Goal: Task Accomplishment & Management: Manage account settings

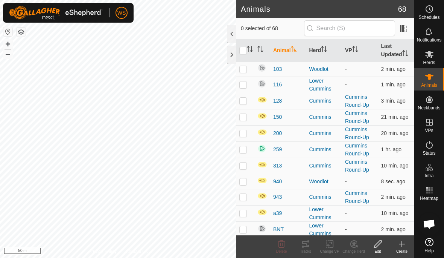
checkbox input "true"
click at [243, 151] on p-checkbox at bounding box center [243, 149] width 8 height 6
click at [245, 152] on p-checkbox at bounding box center [243, 149] width 8 height 6
click at [248, 149] on td at bounding box center [245, 149] width 18 height 16
click at [245, 151] on p-checkbox at bounding box center [243, 149] width 8 height 6
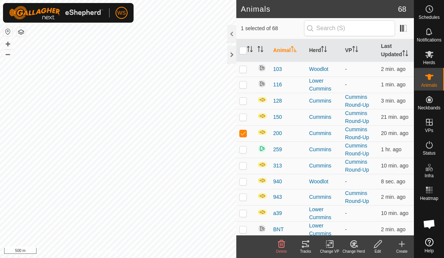
checkbox input "false"
click at [240, 116] on p-checkbox at bounding box center [243, 117] width 8 height 6
click at [242, 121] on td at bounding box center [245, 117] width 18 height 16
checkbox input "false"
click at [243, 102] on p-checkbox at bounding box center [243, 101] width 8 height 6
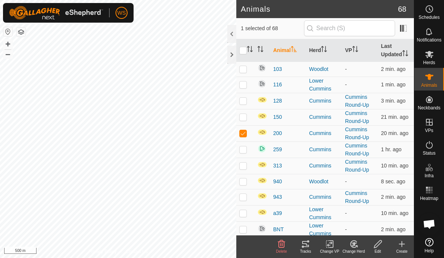
checkbox input "true"
click at [244, 151] on p-checkbox at bounding box center [243, 149] width 8 height 6
click at [243, 149] on p-checkbox at bounding box center [243, 149] width 8 height 6
checkbox input "false"
click at [245, 167] on p-checkbox at bounding box center [243, 165] width 8 height 6
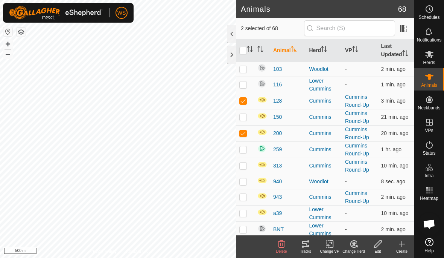
checkbox input "true"
click at [245, 182] on p-checkbox at bounding box center [243, 181] width 8 height 6
checkbox input "true"
click at [244, 198] on p-checkbox at bounding box center [243, 197] width 8 height 6
checkbox input "true"
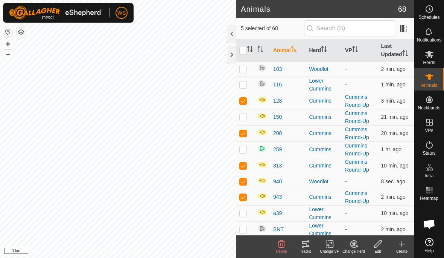
click at [250, 211] on td at bounding box center [245, 213] width 18 height 16
checkbox input "true"
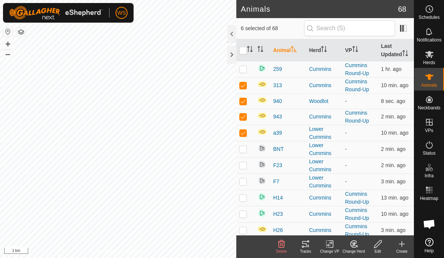
scroll to position [81, 0]
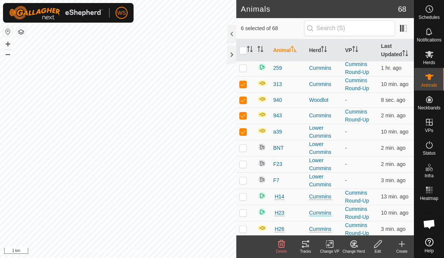
click at [331, 244] on icon at bounding box center [329, 243] width 9 height 9
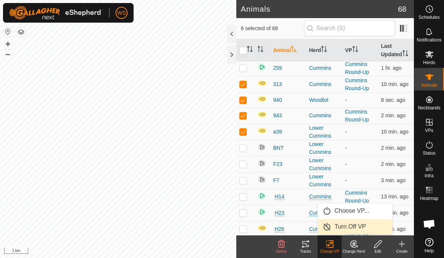
click at [352, 227] on span "Turn Off VP" at bounding box center [351, 226] width 32 height 9
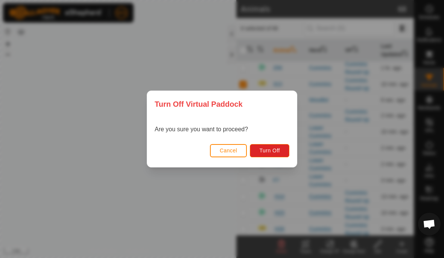
click at [277, 148] on span "Turn Off" at bounding box center [269, 150] width 21 height 6
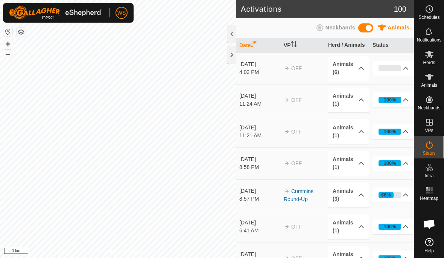
click at [358, 196] on p-accordion-header "Animals (3)" at bounding box center [348, 194] width 41 height 25
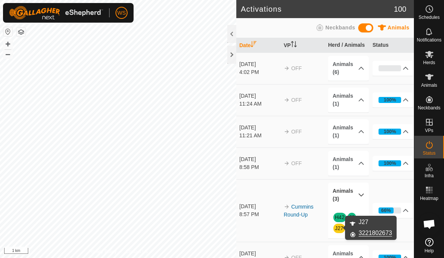
click at [377, 234] on td "66% In Progress Pending 1 Sent 0 Completed Confirmed 2 Overridden 0 Cancelled 0" at bounding box center [392, 210] width 44 height 63
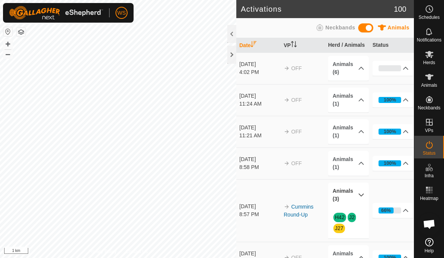
click at [429, 81] on es-animals-svg-icon at bounding box center [430, 77] width 14 height 12
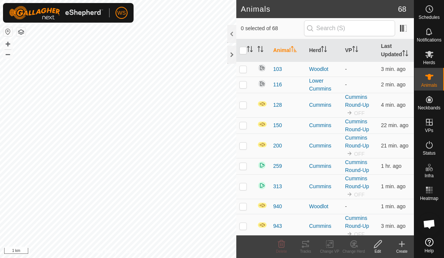
click at [352, 50] on th "VP" at bounding box center [360, 50] width 36 height 23
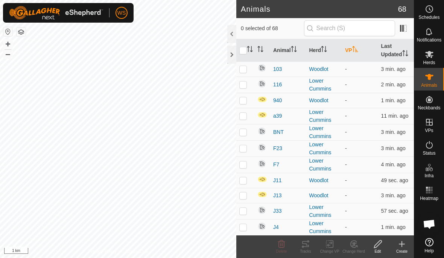
click at [354, 53] on p-sorticon "Activate to sort" at bounding box center [355, 50] width 6 height 6
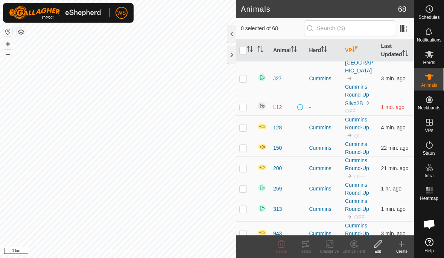
scroll to position [3, 0]
click at [239, 78] on td at bounding box center [245, 78] width 18 height 40
click at [244, 79] on p-checkbox at bounding box center [243, 78] width 8 height 6
checkbox input "false"
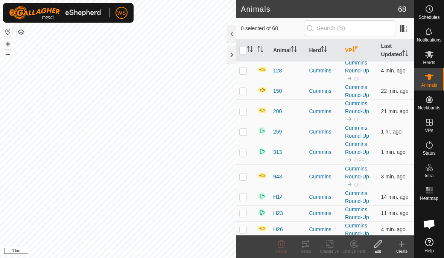
scroll to position [56, 0]
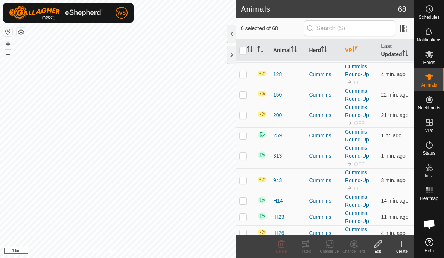
click at [241, 97] on p-checkbox at bounding box center [243, 95] width 8 height 6
click at [246, 96] on p-checkbox at bounding box center [243, 95] width 8 height 6
checkbox input "false"
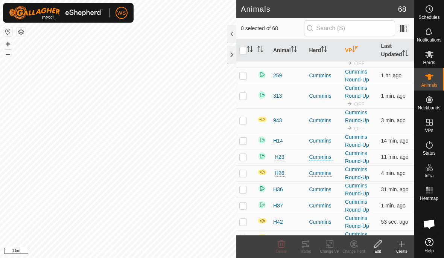
scroll to position [120, 0]
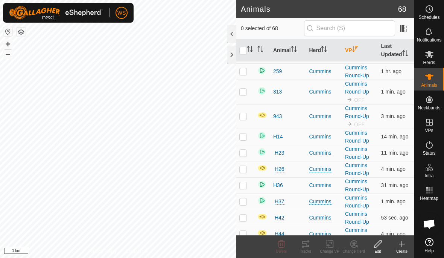
click at [245, 137] on p-checkbox at bounding box center [243, 136] width 8 height 6
click at [243, 136] on p-checkbox at bounding box center [243, 136] width 8 height 6
checkbox input "false"
click at [243, 155] on p-checkbox at bounding box center [243, 152] width 8 height 6
checkbox input "true"
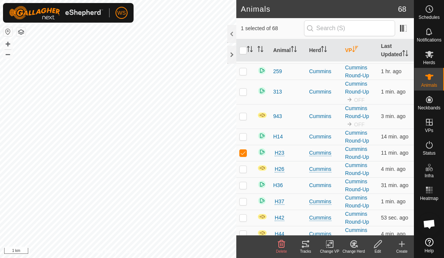
click at [243, 168] on p-checkbox at bounding box center [243, 169] width 8 height 6
checkbox input "true"
click at [244, 187] on p-checkbox at bounding box center [243, 185] width 8 height 6
click at [243, 187] on p-checkbox at bounding box center [243, 185] width 8 height 6
checkbox input "false"
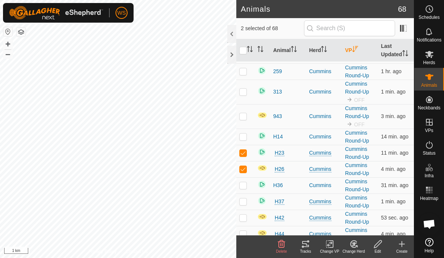
click at [245, 203] on p-checkbox at bounding box center [243, 201] width 8 height 6
checkbox input "true"
click at [244, 218] on p-checkbox at bounding box center [243, 217] width 8 height 6
checkbox input "true"
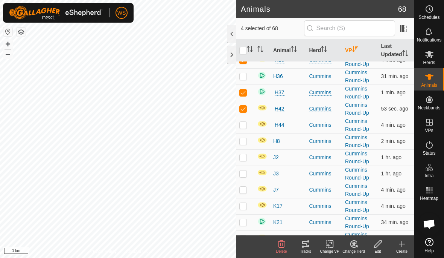
scroll to position [229, 0]
click at [242, 124] on p-checkbox at bounding box center [243, 124] width 8 height 6
click at [245, 125] on p-checkbox at bounding box center [243, 124] width 8 height 6
checkbox input "false"
click at [244, 141] on p-checkbox at bounding box center [243, 140] width 8 height 6
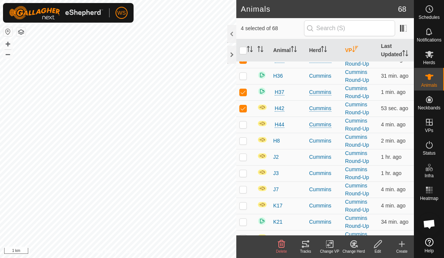
checkbox input "true"
click at [243, 157] on p-checkbox at bounding box center [243, 157] width 8 height 6
click at [244, 161] on td at bounding box center [245, 157] width 18 height 16
checkbox input "false"
click at [246, 174] on p-checkbox at bounding box center [243, 173] width 8 height 6
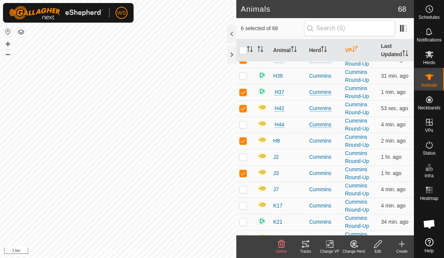
click at [245, 173] on p-checkbox at bounding box center [243, 173] width 8 height 6
checkbox input "false"
click at [244, 186] on p-checkbox at bounding box center [243, 189] width 8 height 6
click at [243, 188] on p-checkbox at bounding box center [243, 189] width 8 height 6
checkbox input "false"
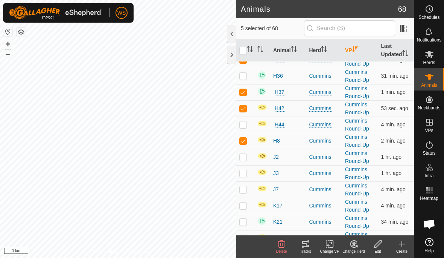
click at [245, 205] on p-checkbox at bounding box center [243, 205] width 8 height 6
checkbox input "true"
click at [241, 222] on p-checkbox at bounding box center [243, 221] width 8 height 6
checkbox input "true"
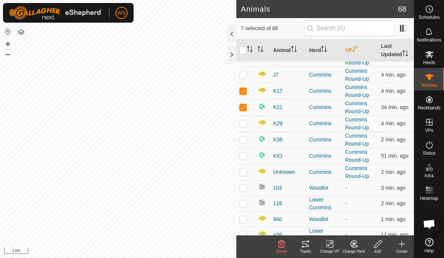
scroll to position [345, 0]
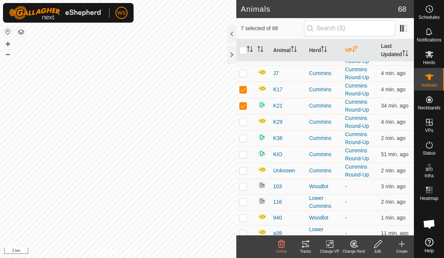
click at [244, 171] on p-checkbox at bounding box center [243, 170] width 8 height 6
checkbox input "true"
click at [244, 155] on p-checkbox at bounding box center [243, 154] width 8 height 6
click at [243, 157] on p-checkbox at bounding box center [243, 154] width 8 height 6
checkbox input "false"
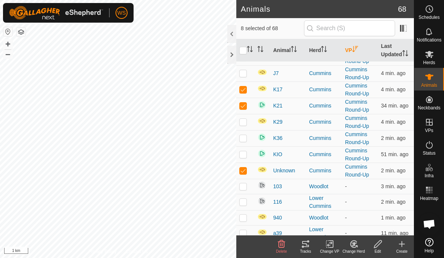
click at [244, 138] on p-checkbox at bounding box center [243, 138] width 8 height 6
click at [243, 137] on p-checkbox at bounding box center [243, 138] width 8 height 6
checkbox input "false"
click at [243, 123] on p-checkbox at bounding box center [243, 122] width 8 height 6
click at [244, 123] on p-checkbox at bounding box center [243, 122] width 8 height 6
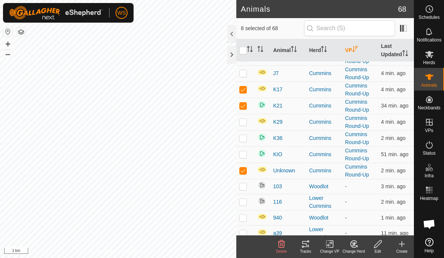
click at [245, 126] on td at bounding box center [245, 122] width 18 height 16
click at [244, 128] on td at bounding box center [245, 122] width 18 height 16
click at [246, 123] on p-checkbox at bounding box center [243, 122] width 8 height 6
checkbox input "true"
click at [327, 246] on icon at bounding box center [329, 243] width 9 height 9
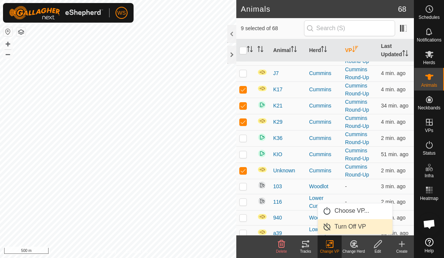
click at [354, 226] on span "Turn Off VP" at bounding box center [351, 226] width 32 height 9
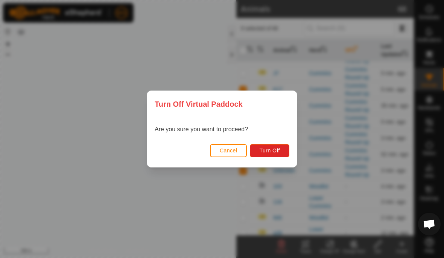
click at [279, 151] on span "Turn Off" at bounding box center [269, 150] width 21 height 6
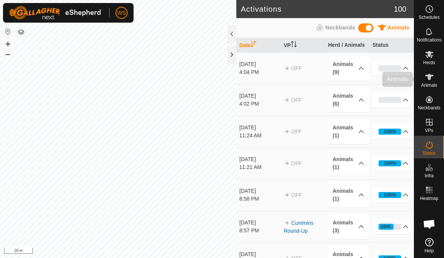
click at [430, 83] on span "Animals" at bounding box center [429, 85] width 16 height 5
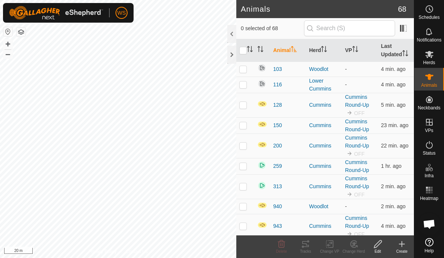
click at [355, 53] on p-sorticon "Activate to sort" at bounding box center [355, 50] width 6 height 6
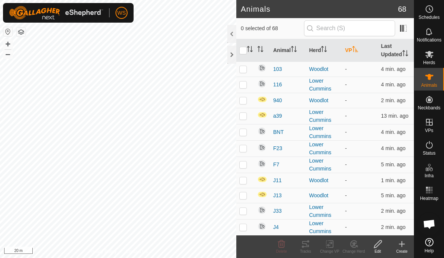
click at [355, 53] on p-sorticon "Activate to sort" at bounding box center [355, 50] width 6 height 6
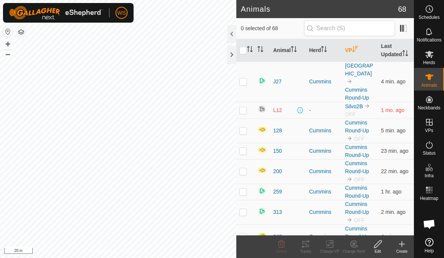
click at [246, 130] on p-checkbox at bounding box center [243, 130] width 8 height 6
checkbox input "true"
click at [241, 168] on p-checkbox at bounding box center [243, 171] width 8 height 6
checkbox input "true"
click at [246, 213] on p-checkbox at bounding box center [243, 212] width 8 height 6
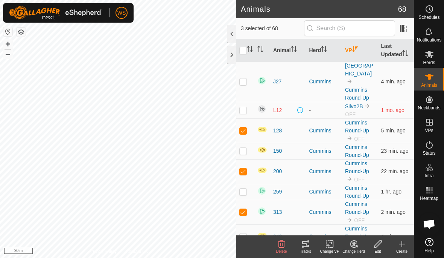
checkbox input "true"
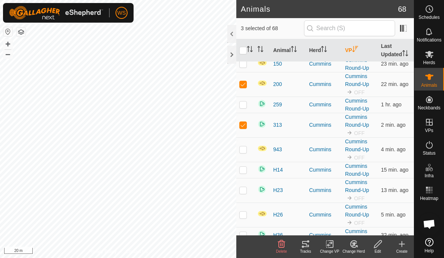
scroll to position [87, 0]
click at [243, 150] on p-checkbox at bounding box center [243, 149] width 8 height 6
checkbox input "true"
click at [244, 191] on p-checkbox at bounding box center [243, 190] width 8 height 6
checkbox input "true"
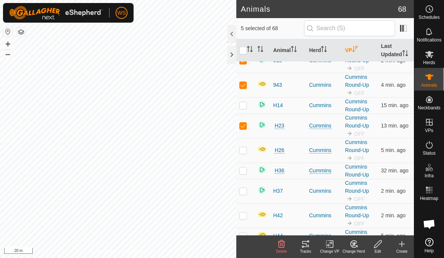
scroll to position [171, 0]
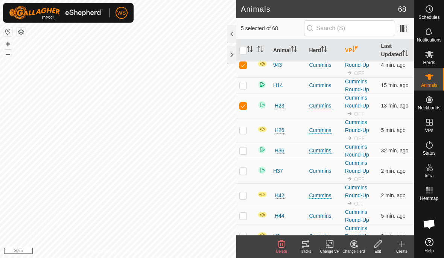
click at [242, 130] on p-checkbox at bounding box center [243, 130] width 8 height 6
checkbox input "true"
click at [245, 173] on p-checkbox at bounding box center [243, 171] width 8 height 6
checkbox input "true"
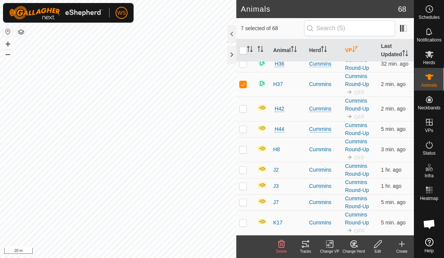
scroll to position [259, 0]
click at [242, 110] on p-checkbox at bounding box center [243, 108] width 8 height 6
checkbox input "true"
click at [244, 150] on p-checkbox at bounding box center [243, 148] width 8 height 6
checkbox input "true"
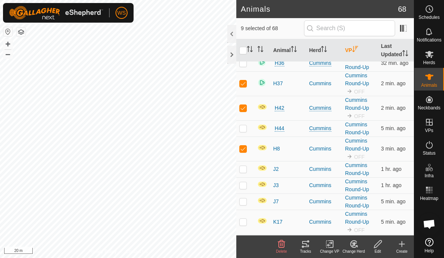
click at [242, 224] on p-checkbox at bounding box center [243, 221] width 8 height 6
checkbox input "true"
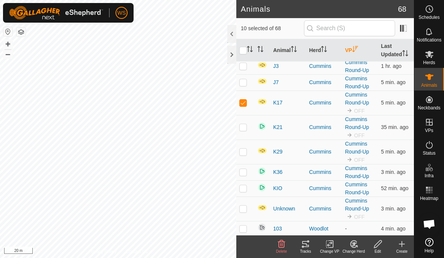
scroll to position [377, 0]
click at [241, 128] on p-checkbox at bounding box center [243, 127] width 8 height 6
checkbox input "true"
click at [247, 154] on td at bounding box center [245, 152] width 18 height 24
checkbox input "true"
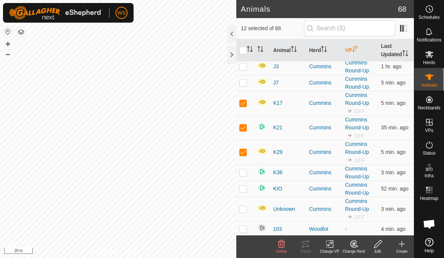
click at [247, 209] on td at bounding box center [245, 209] width 18 height 24
checkbox input "true"
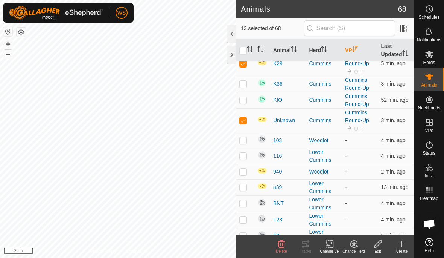
scroll to position [461, 0]
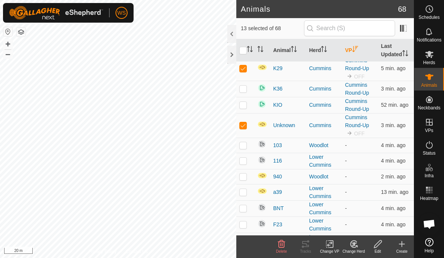
checkbox input "true"
checkbox input "false"
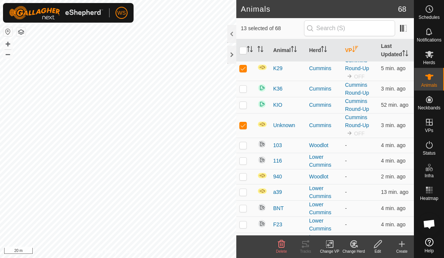
checkbox input "false"
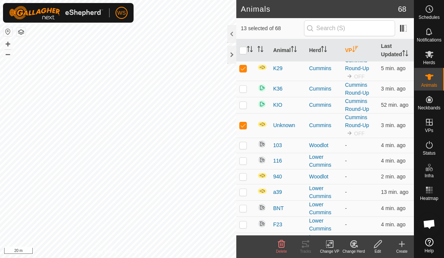
checkbox input "false"
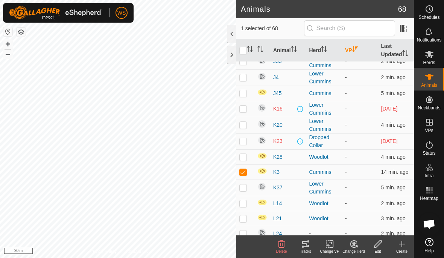
scroll to position [671, 0]
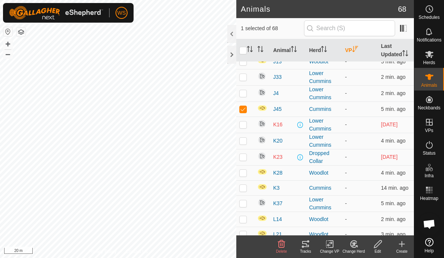
checkbox input "true"
checkbox input "false"
